Goal: Information Seeking & Learning: Learn about a topic

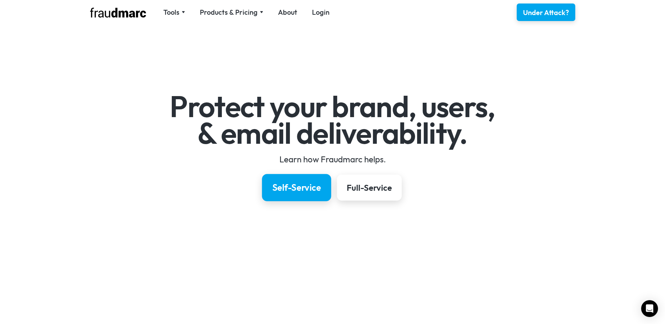
click at [313, 193] on div "Self-Service" at bounding box center [296, 188] width 49 height 12
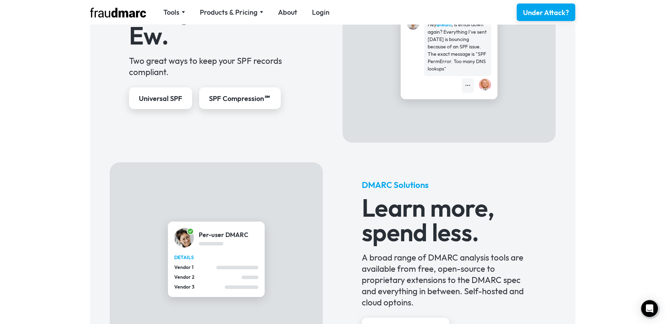
scroll to position [502, 0]
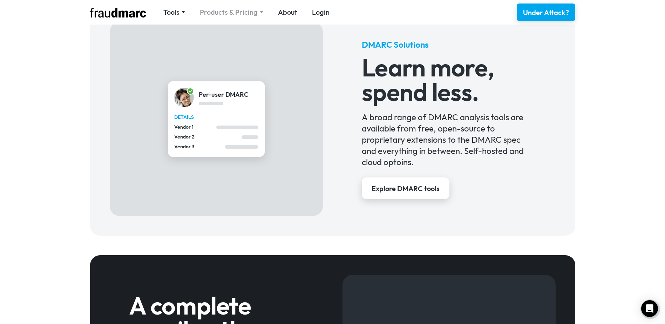
click at [224, 12] on div "Products & Pricing" at bounding box center [229, 12] width 58 height 10
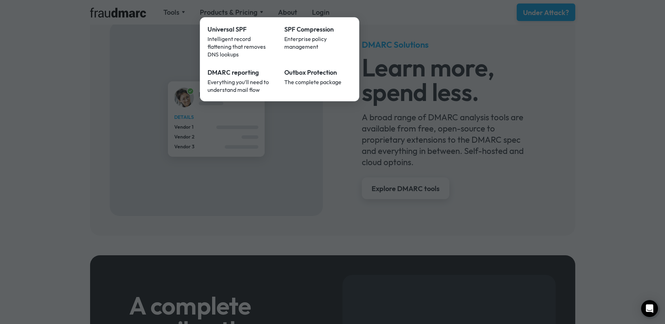
click at [177, 14] on div at bounding box center [332, 162] width 665 height 324
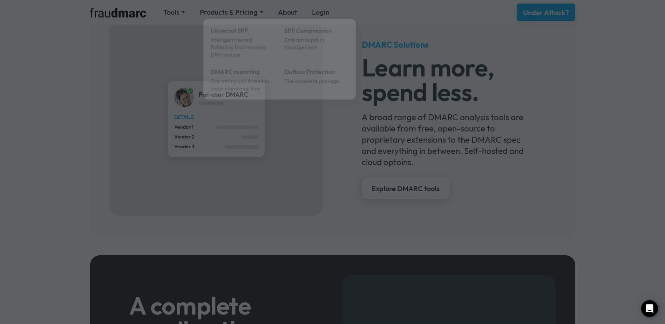
drag, startPoint x: 177, startPoint y: 13, endPoint x: 179, endPoint y: 9, distance: 4.2
click at [178, 11] on div at bounding box center [332, 162] width 665 height 324
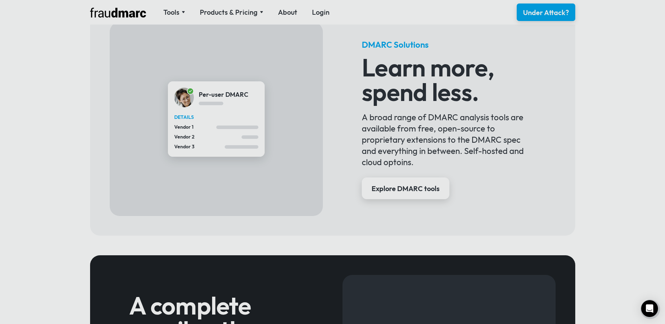
click at [179, 9] on nav "Tools SPF Record Check Inspect any domain's SPF record and learn how to fix it …" at bounding box center [246, 12] width 181 height 10
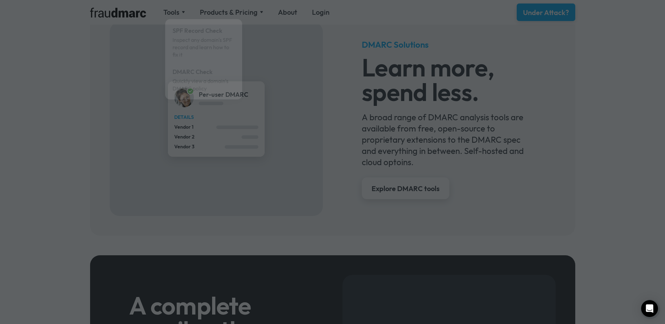
click at [179, 9] on div at bounding box center [332, 162] width 665 height 324
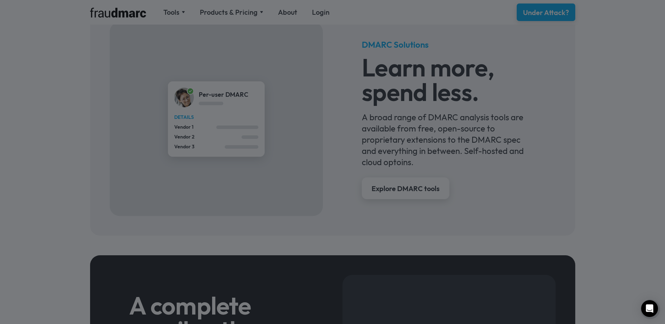
click at [179, 9] on div "Tools SPF Record Check Inspect any domain's SPF record and learn how to fix it …" at bounding box center [174, 12] width 22 height 10
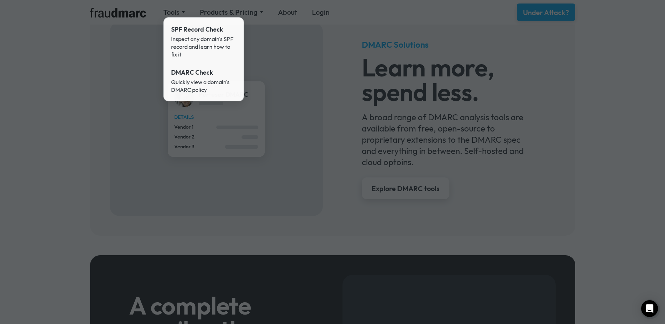
click at [176, 11] on div at bounding box center [332, 162] width 665 height 324
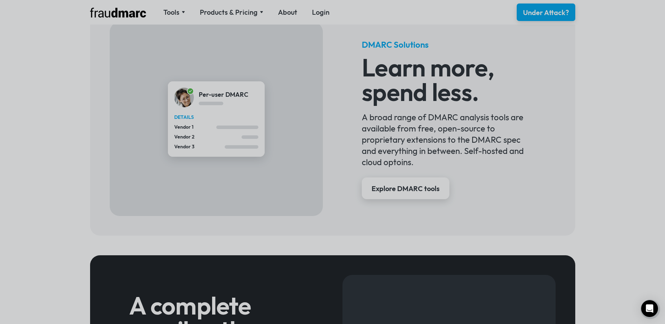
click at [176, 11] on div at bounding box center [332, 162] width 665 height 324
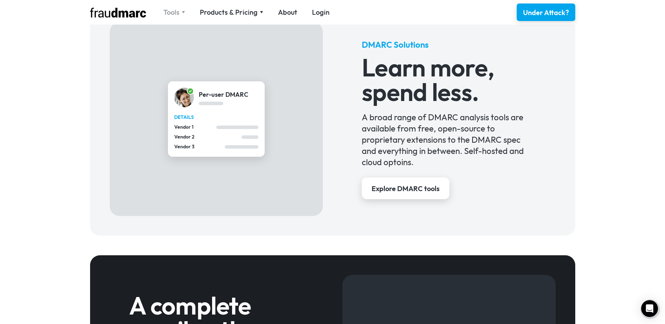
click at [176, 14] on div "Tools" at bounding box center [171, 12] width 16 height 10
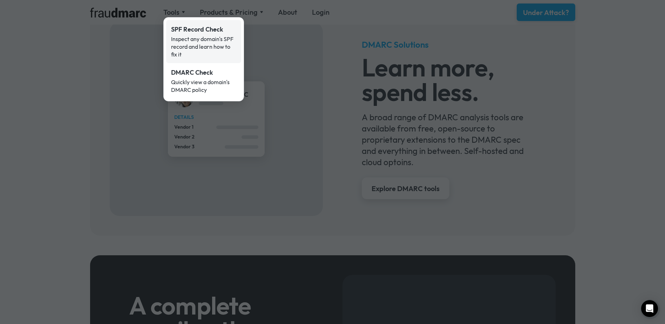
click at [188, 35] on div "Inspect any domain's SPF record and learn how to fix it" at bounding box center [203, 46] width 65 height 23
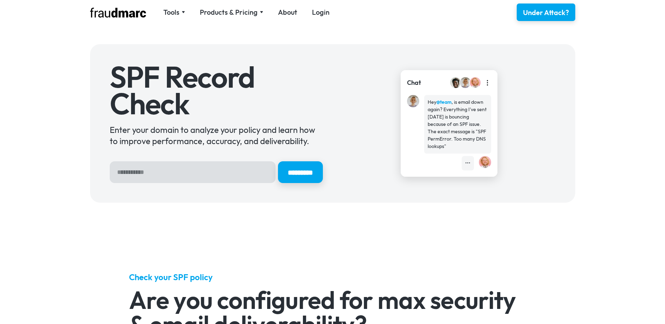
click at [210, 164] on input "Hero Sign Up Form" at bounding box center [193, 172] width 166 height 22
type input "**********"
click at [278, 161] on input "*********" at bounding box center [300, 172] width 45 height 22
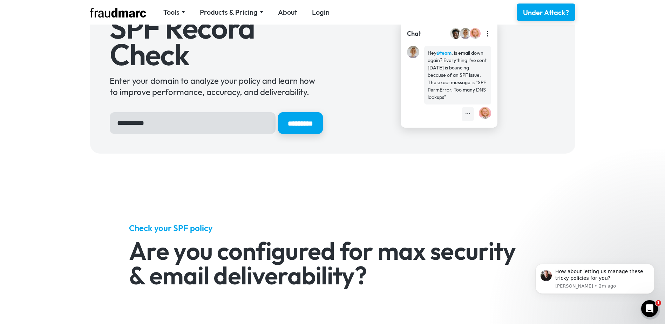
scroll to position [140, 0]
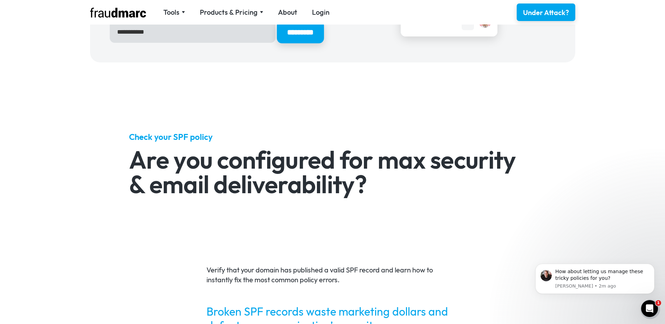
click at [310, 36] on input "*********" at bounding box center [300, 32] width 47 height 23
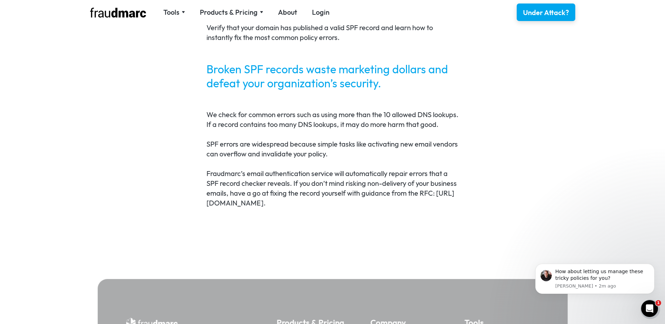
scroll to position [386, 0]
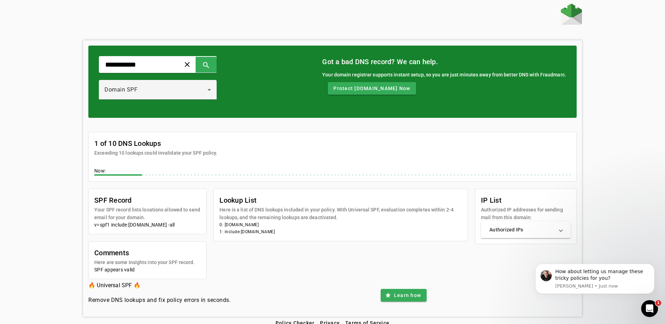
click at [512, 228] on mat-panel-title "Authorized IPs" at bounding box center [521, 229] width 64 height 7
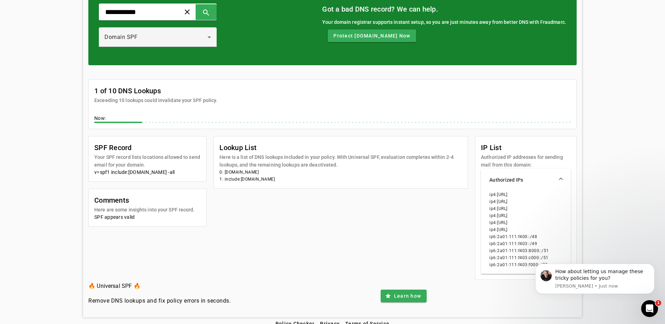
scroll to position [61, 0]
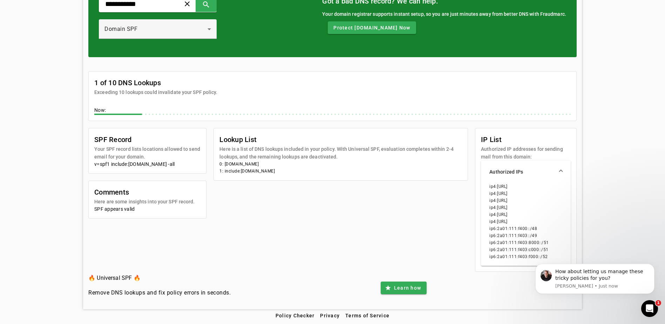
drag, startPoint x: 498, startPoint y: 186, endPoint x: 531, endPoint y: 217, distance: 45.1
click at [531, 217] on div "ip4:40.92.0.0/15 ip4:40.107.0.0/16 ip4:52.100.0.0/15 ip4:52.102.0.0/16 ip4:52.1…" at bounding box center [526, 224] width 90 height 83
drag, startPoint x: 532, startPoint y: 221, endPoint x: 498, endPoint y: 187, distance: 48.1
click at [498, 187] on div "ip4:40.92.0.0/15 ip4:40.107.0.0/16 ip4:52.100.0.0/15 ip4:52.102.0.0/16 ip4:52.1…" at bounding box center [526, 224] width 90 height 83
copy div "40.92.0.0/15 ip4:40.107.0.0/16 ip4:52.100.0.0/15 ip4:52.102.0.0/16 ip4:52.103.0…"
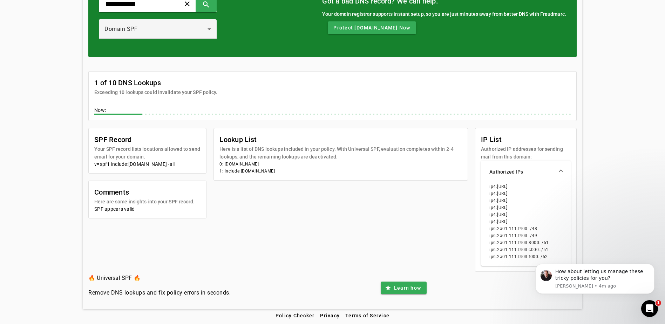
click at [428, 212] on div "SPF Record Your SPF record lists locations allowed to send email for your domai…" at bounding box center [332, 200] width 488 height 144
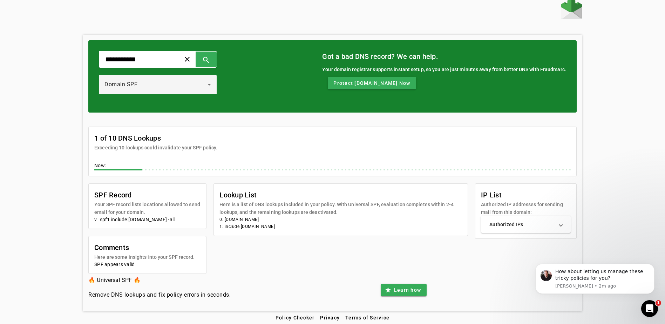
scroll to position [8, 0]
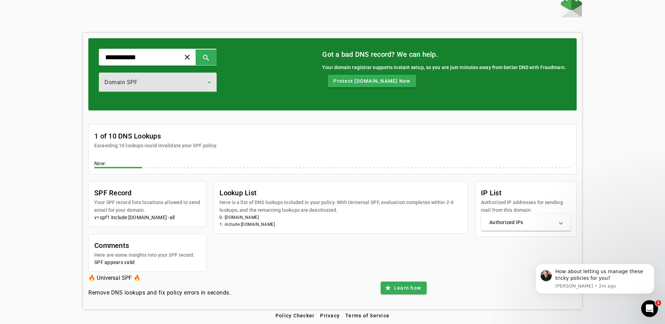
click at [207, 82] on div "Domain SPF" at bounding box center [155, 82] width 103 height 8
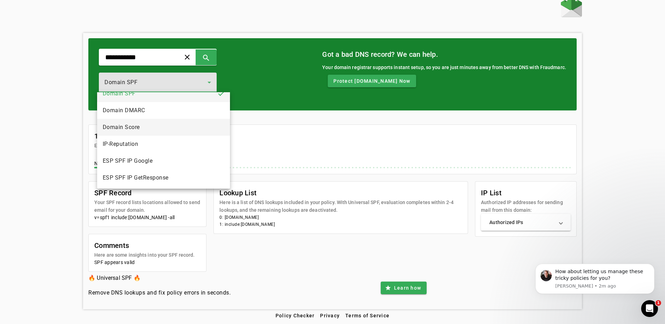
scroll to position [0, 0]
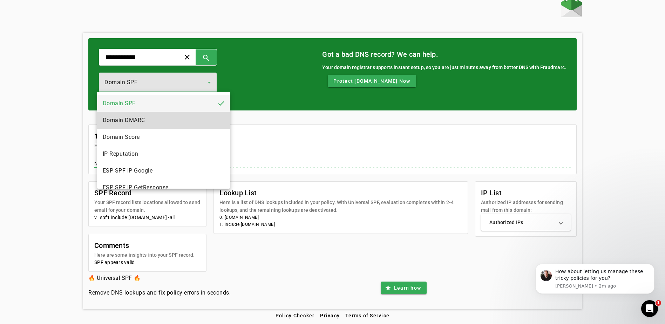
click at [200, 119] on mat-option "Domain DMARC" at bounding box center [163, 120] width 133 height 17
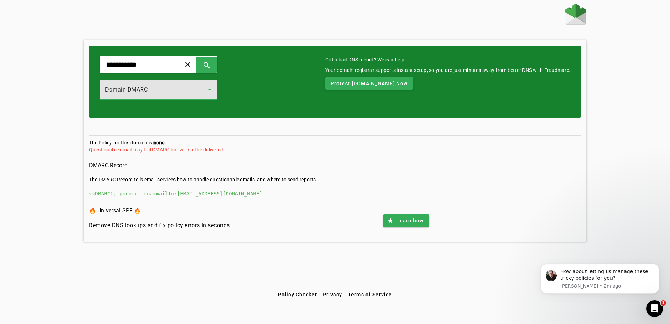
drag, startPoint x: 212, startPoint y: 91, endPoint x: 233, endPoint y: 88, distance: 21.3
click at [233, 88] on div "**********" at bounding box center [335, 82] width 492 height 72
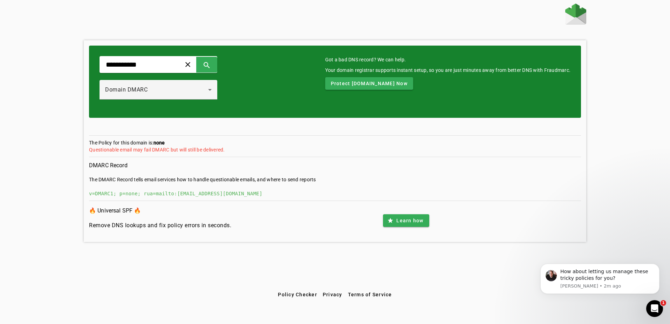
click at [287, 193] on div "v=DMARC1; p=none; rua=mailto:rua@dmarc.brevo.com" at bounding box center [335, 193] width 492 height 7
drag, startPoint x: 286, startPoint y: 193, endPoint x: 182, endPoint y: 195, distance: 104.1
click at [182, 195] on div "v=DMARC1; p=none; rua=mailto:rua@dmarc.brevo.com" at bounding box center [335, 193] width 492 height 7
drag, startPoint x: 182, startPoint y: 195, endPoint x: 192, endPoint y: 193, distance: 10.3
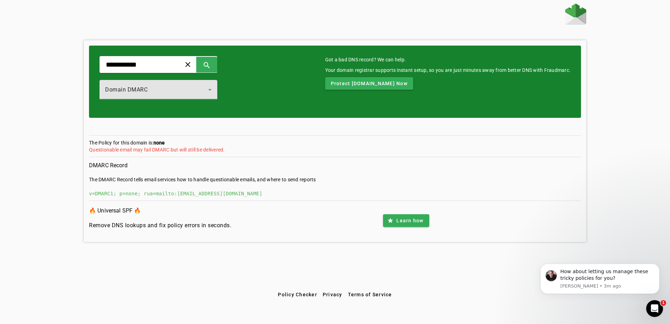
click at [214, 91] on icon at bounding box center [210, 90] width 8 height 8
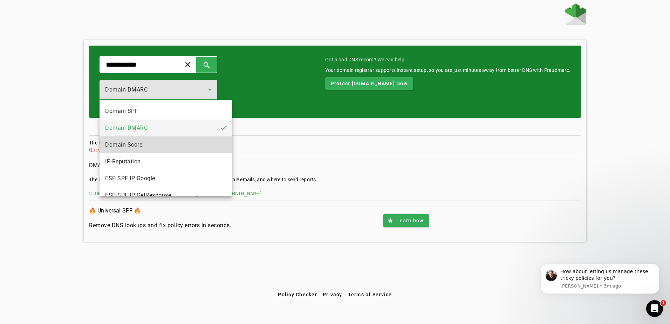
click at [204, 140] on mat-option "Domain Score" at bounding box center [166, 144] width 133 height 17
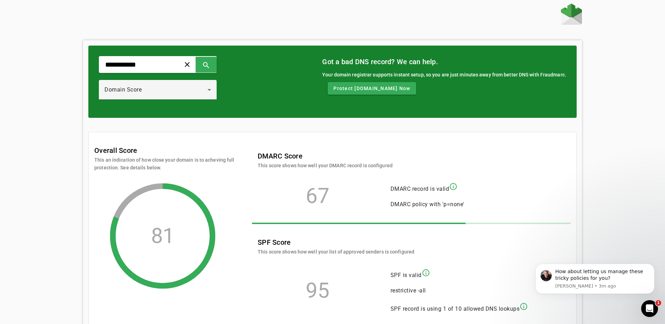
click at [453, 186] on mat-icon "info_outline" at bounding box center [453, 186] width 8 height 8
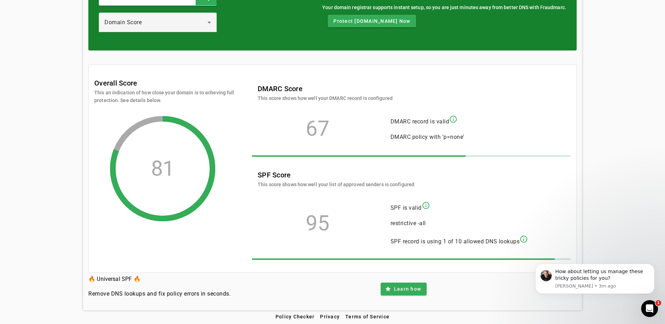
scroll to position [69, 0]
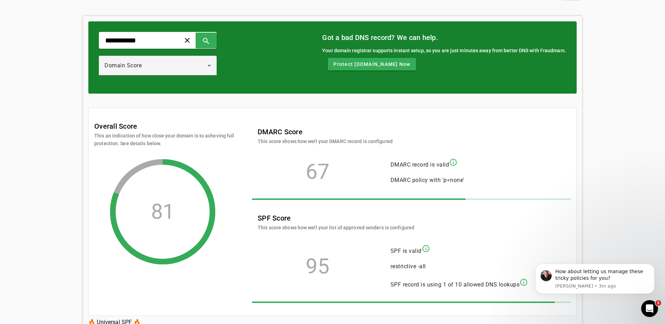
scroll to position [69, 0]
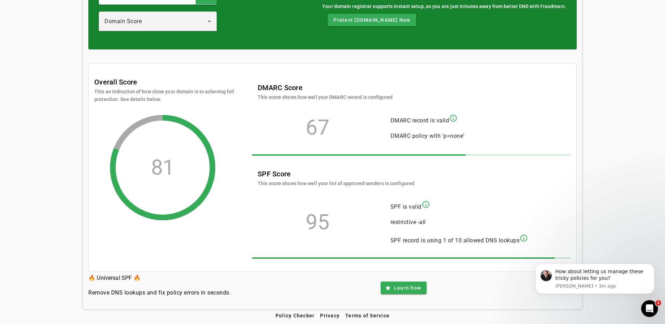
click at [275, 86] on mat-card-title "DMARC Score" at bounding box center [325, 87] width 135 height 11
drag, startPoint x: 275, startPoint y: 86, endPoint x: 270, endPoint y: 89, distance: 6.7
click at [201, 24] on div "Domain Score" at bounding box center [155, 21] width 103 height 8
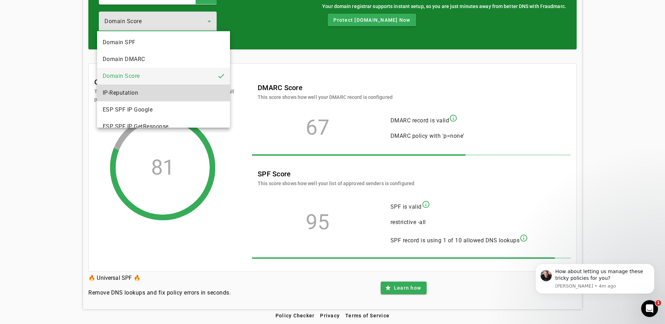
click at [195, 90] on mat-option "IP-Reputation" at bounding box center [163, 92] width 133 height 17
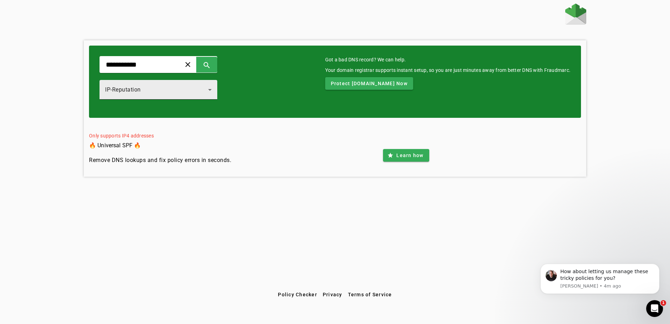
click at [195, 95] on div "IP-Reputation" at bounding box center [158, 90] width 107 height 20
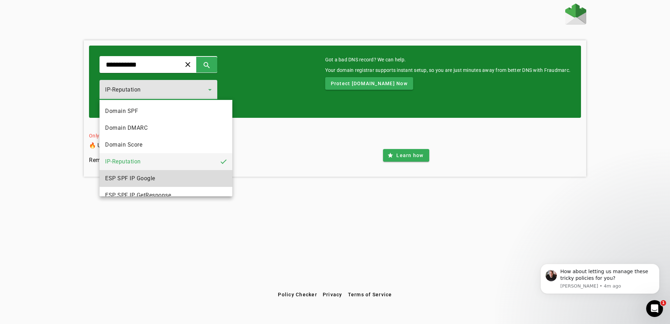
click at [182, 173] on mat-option "ESP SPF IP Google" at bounding box center [166, 178] width 133 height 17
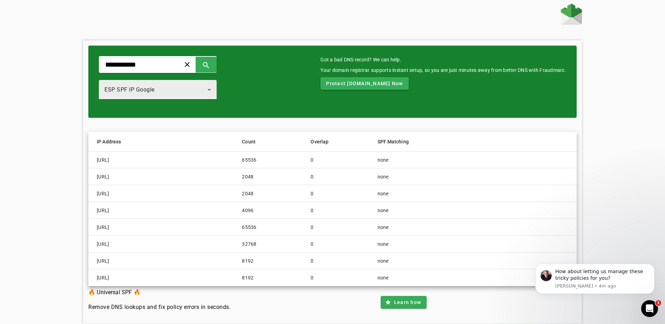
click at [186, 85] on div "ESP SPF IP Google" at bounding box center [157, 90] width 107 height 20
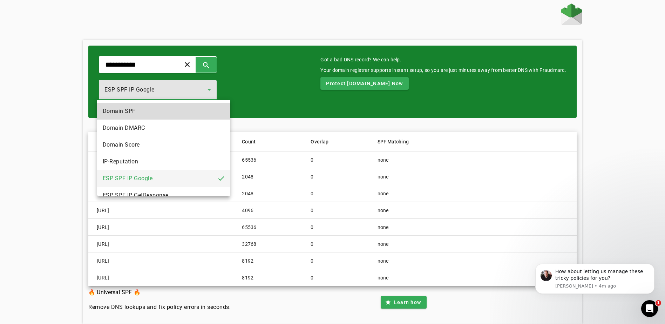
click at [186, 114] on mat-option "Domain SPF" at bounding box center [163, 111] width 133 height 17
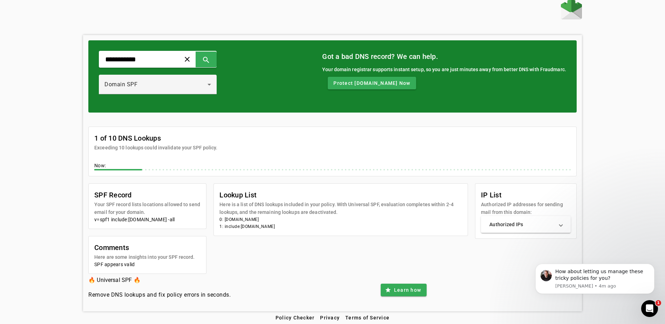
scroll to position [8, 0]
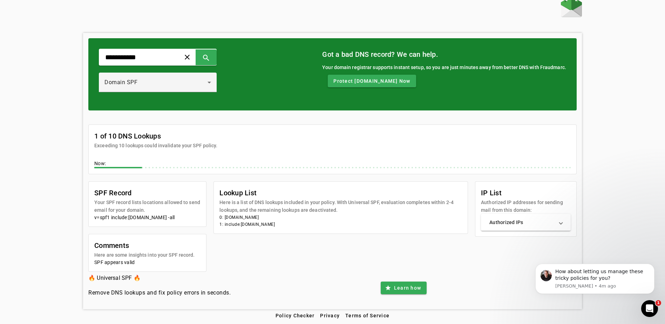
click at [120, 274] on h3 "🔥 Universal SPF 🔥" at bounding box center [159, 278] width 142 height 10
click at [119, 273] on h3 "🔥 Universal SPF 🔥" at bounding box center [159, 278] width 142 height 10
click at [120, 274] on h3 "🔥 Universal SPF 🔥" at bounding box center [159, 278] width 142 height 10
